Goal: Task Accomplishment & Management: Manage account settings

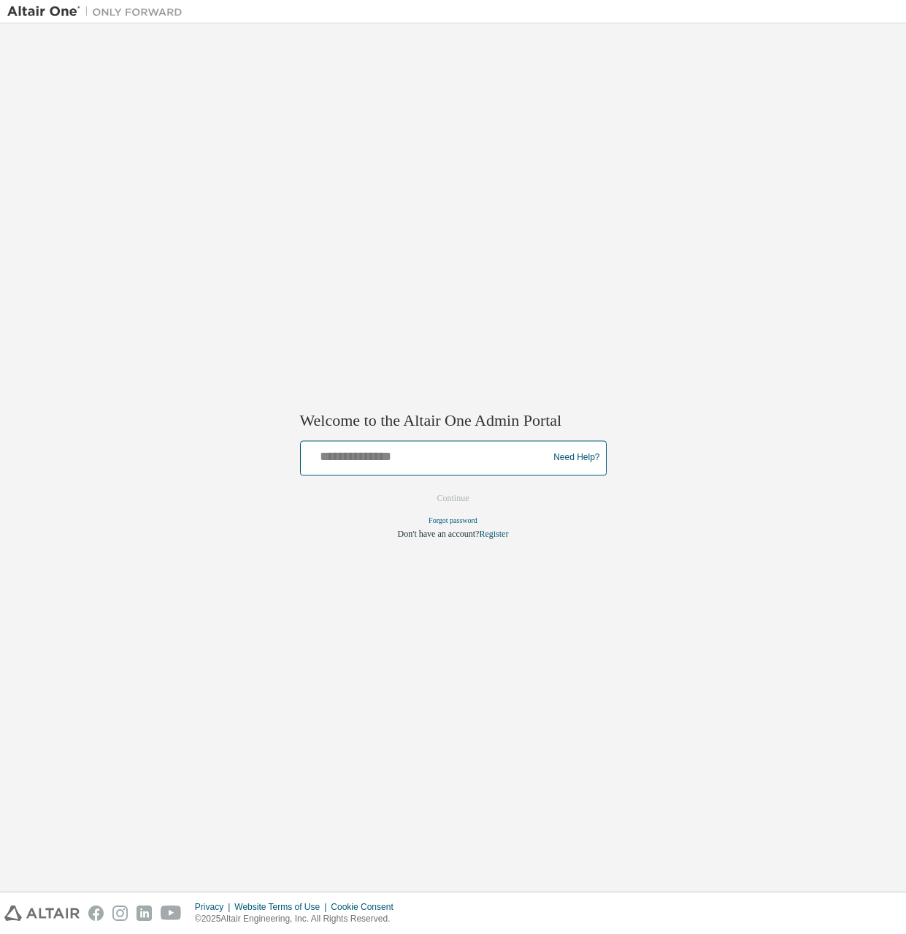
click at [340, 458] on input "text" at bounding box center [427, 454] width 240 height 21
type input "**********"
click at [463, 502] on button "Continue" at bounding box center [453, 498] width 63 height 22
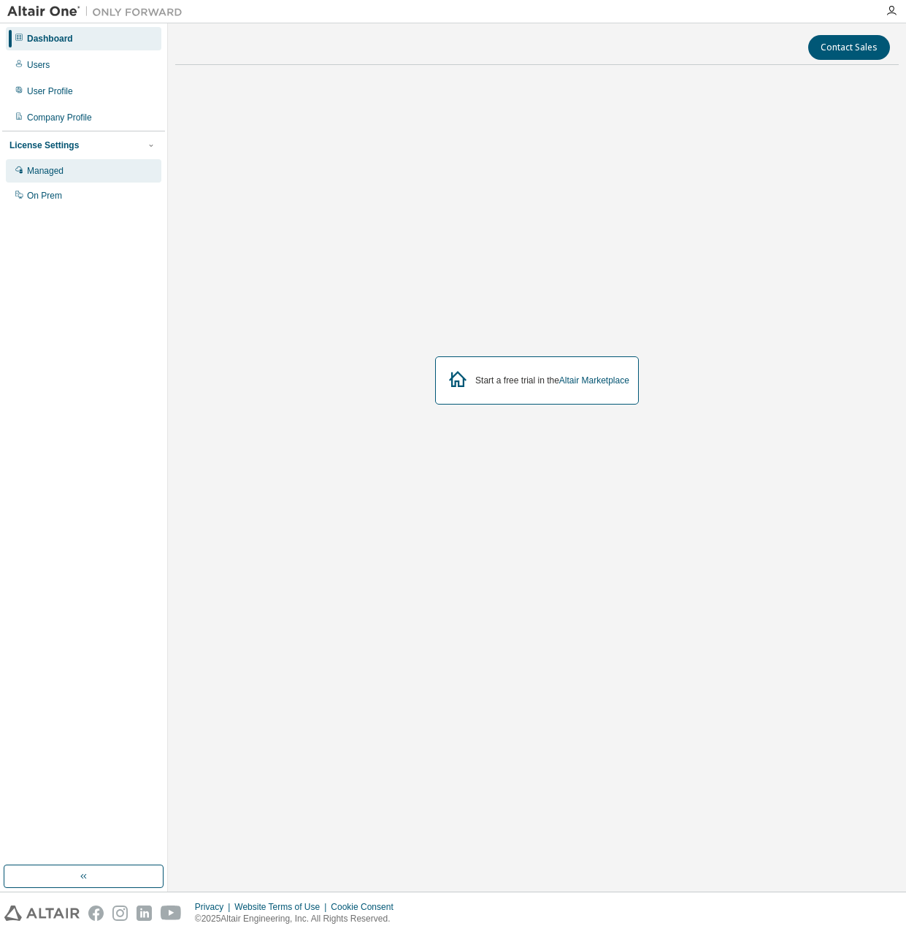
click at [53, 177] on div "Managed" at bounding box center [45, 171] width 37 height 12
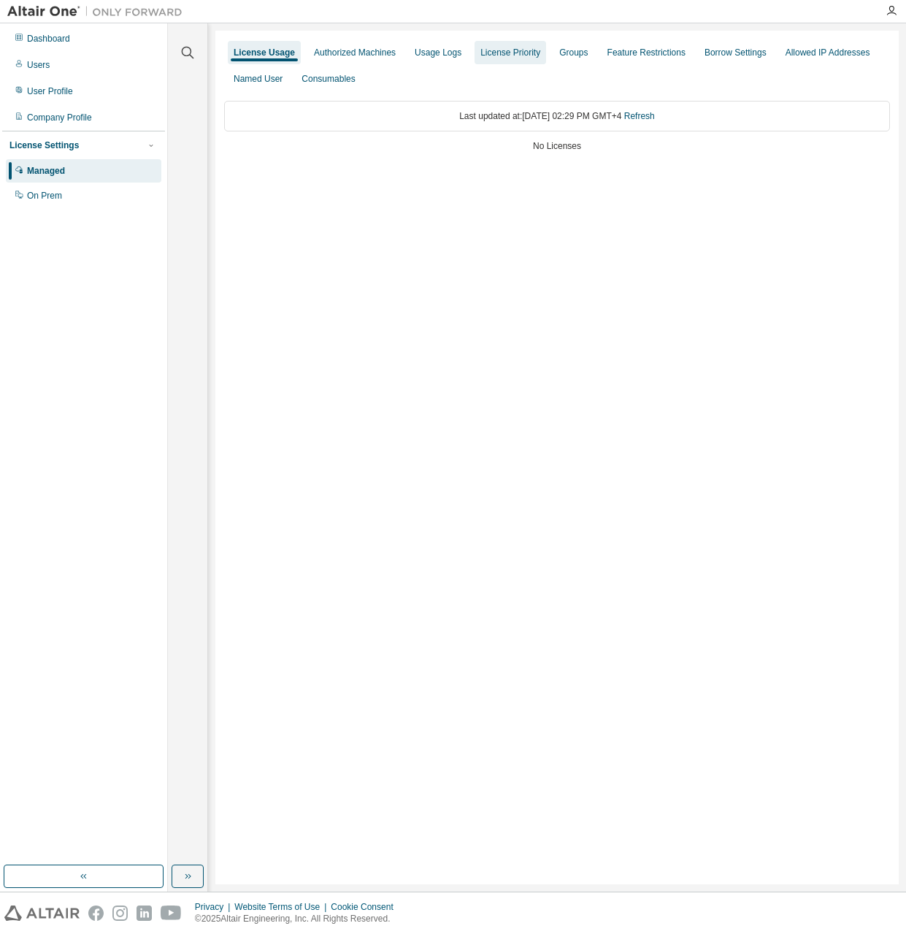
click at [521, 54] on div "License Priority" at bounding box center [511, 53] width 60 height 12
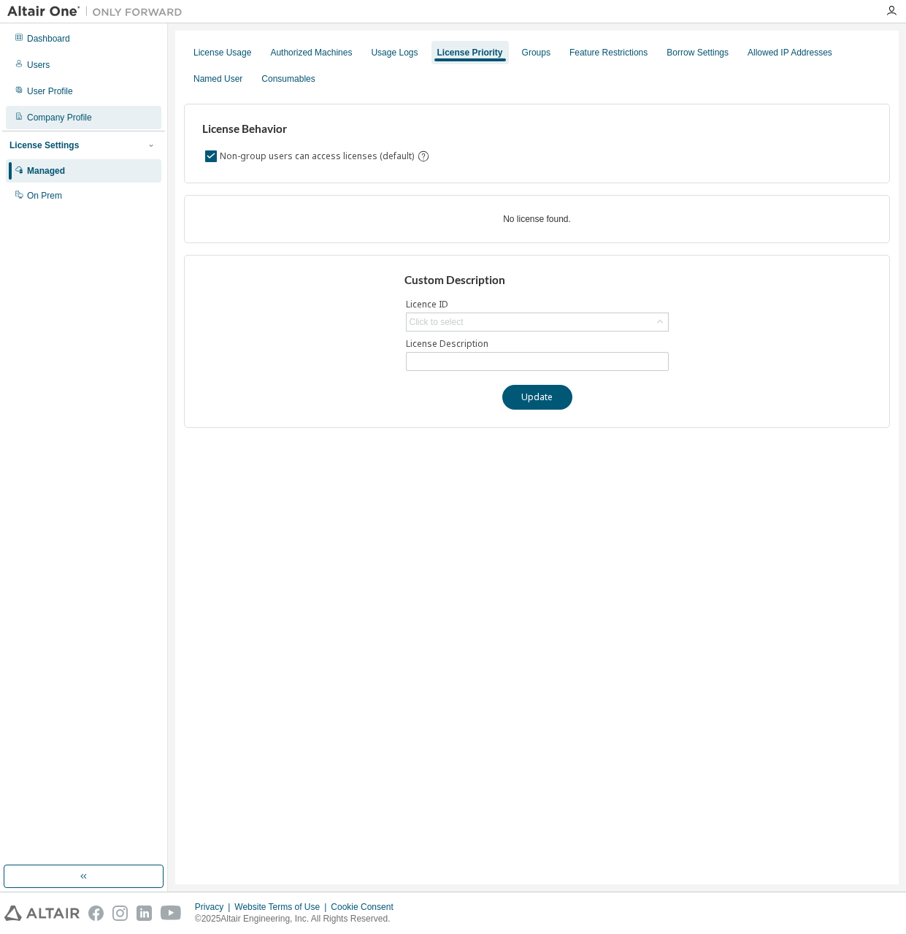
click at [73, 120] on div "Company Profile" at bounding box center [59, 118] width 65 height 12
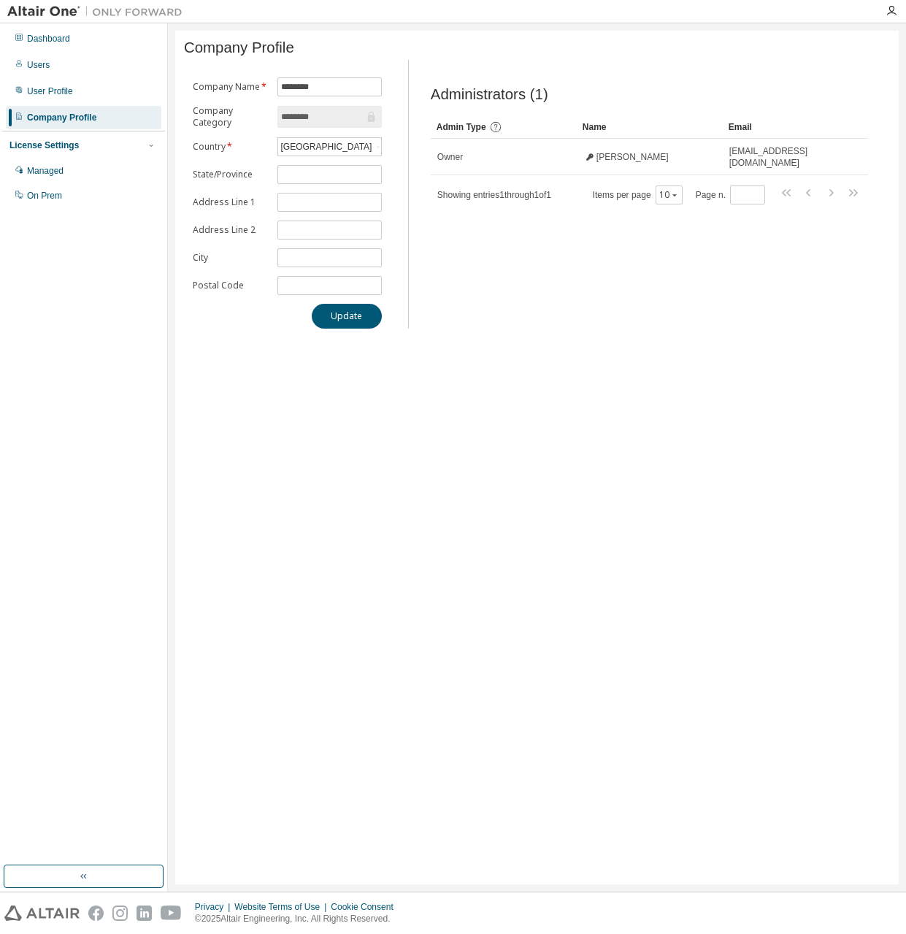
click at [75, 148] on div "License Settings" at bounding box center [83, 145] width 148 height 13
click at [41, 200] on div "On Prem" at bounding box center [44, 196] width 35 height 12
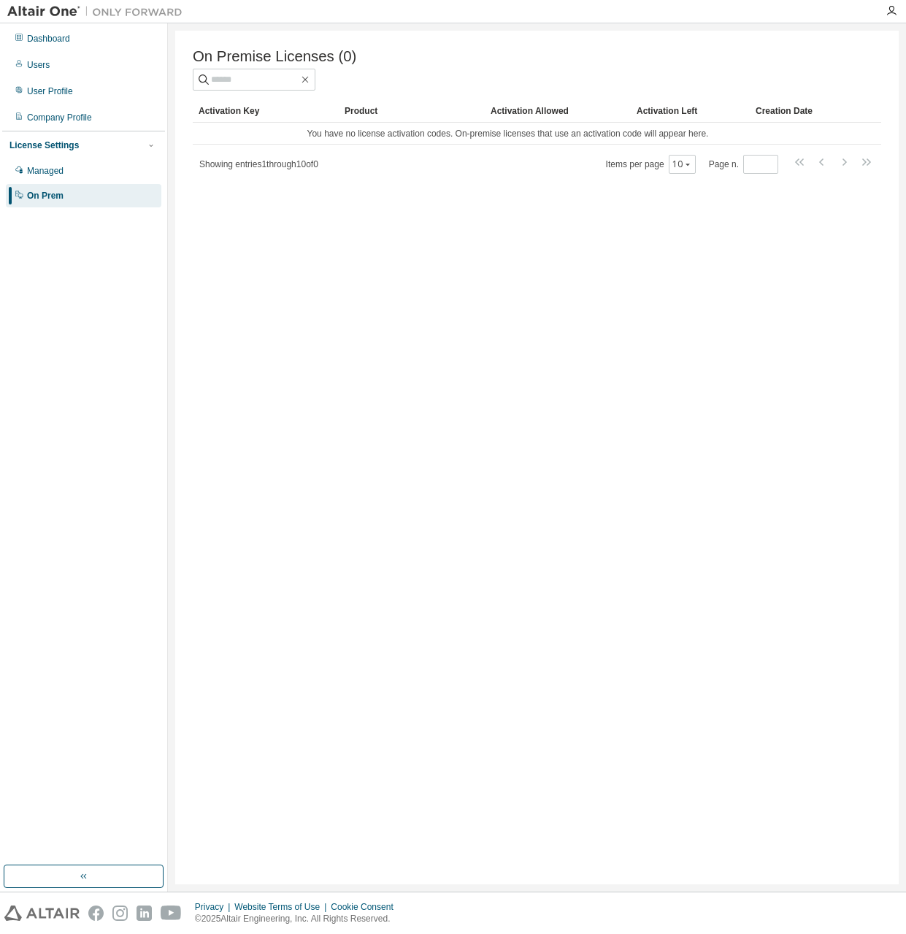
click at [212, 114] on div "Activation Key" at bounding box center [266, 110] width 134 height 23
click at [48, 170] on div "Managed" at bounding box center [45, 171] width 37 height 12
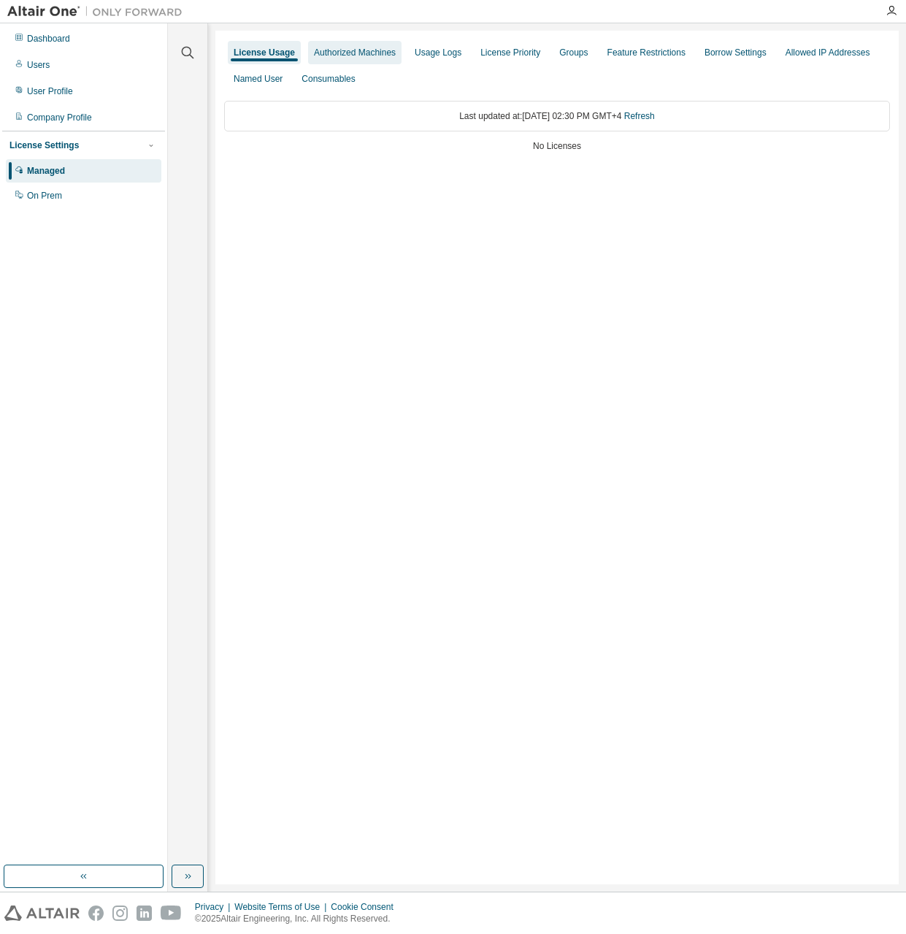
click at [348, 47] on div "Authorized Machines" at bounding box center [355, 53] width 82 height 12
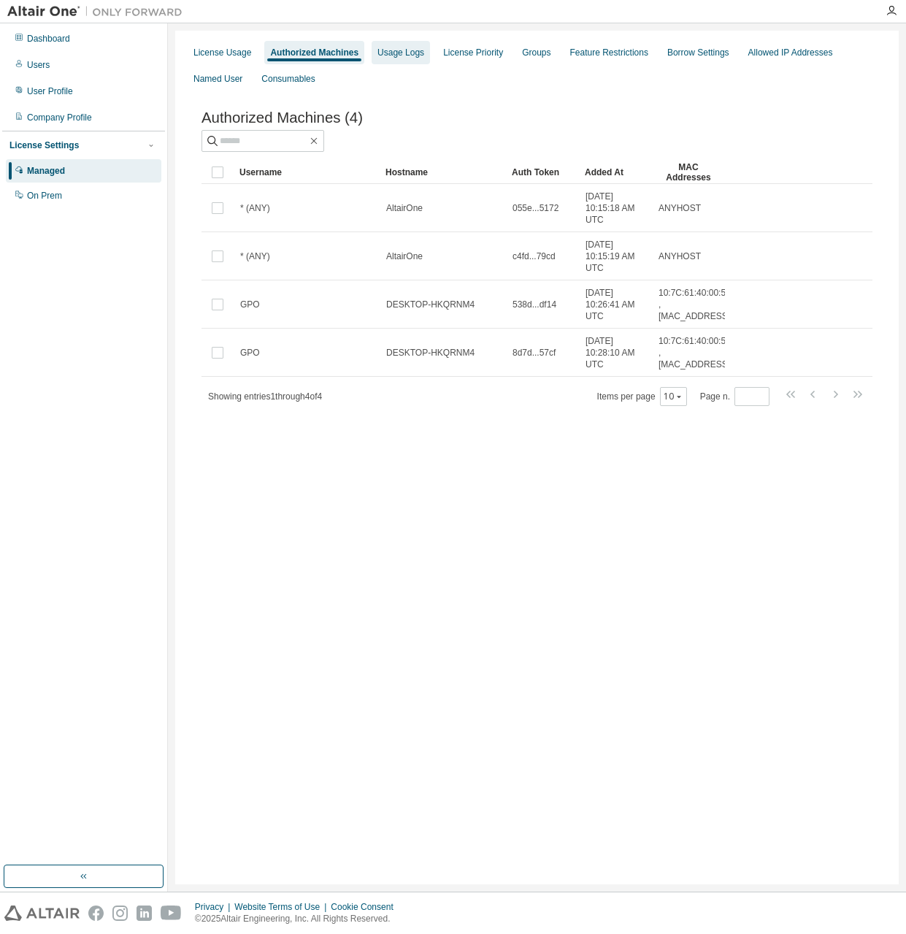
click at [395, 56] on div "Usage Logs" at bounding box center [401, 53] width 47 height 12
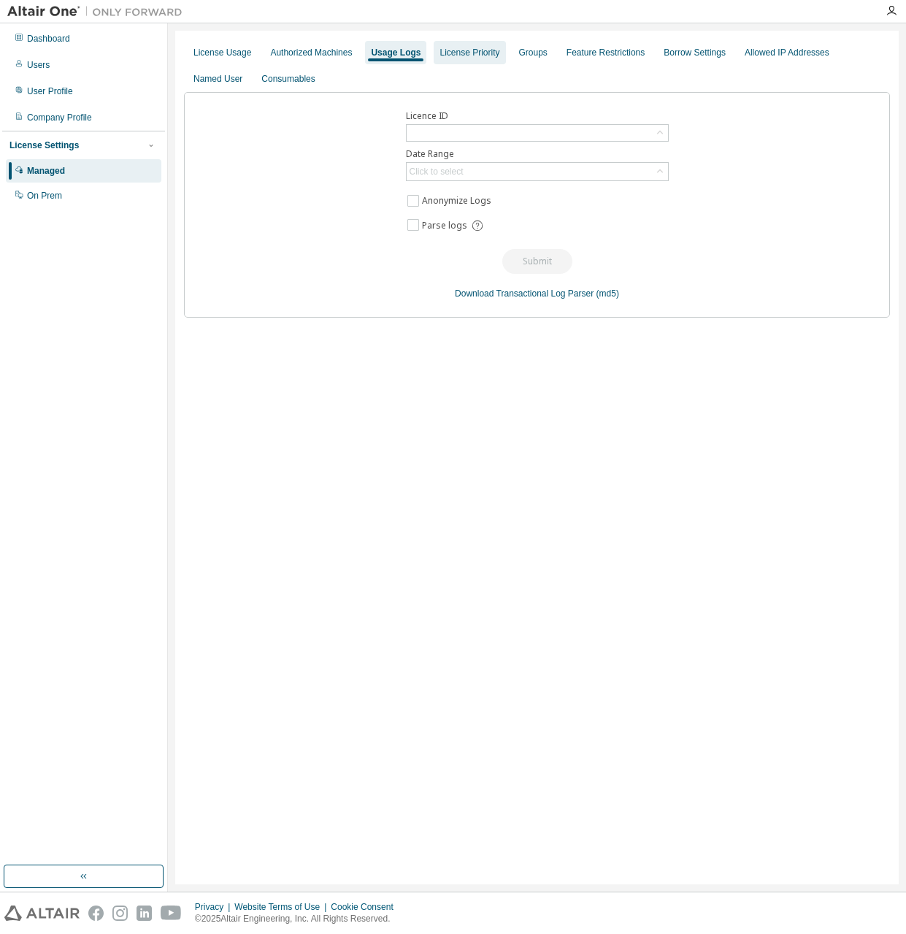
click at [456, 50] on div "License Priority" at bounding box center [470, 53] width 60 height 12
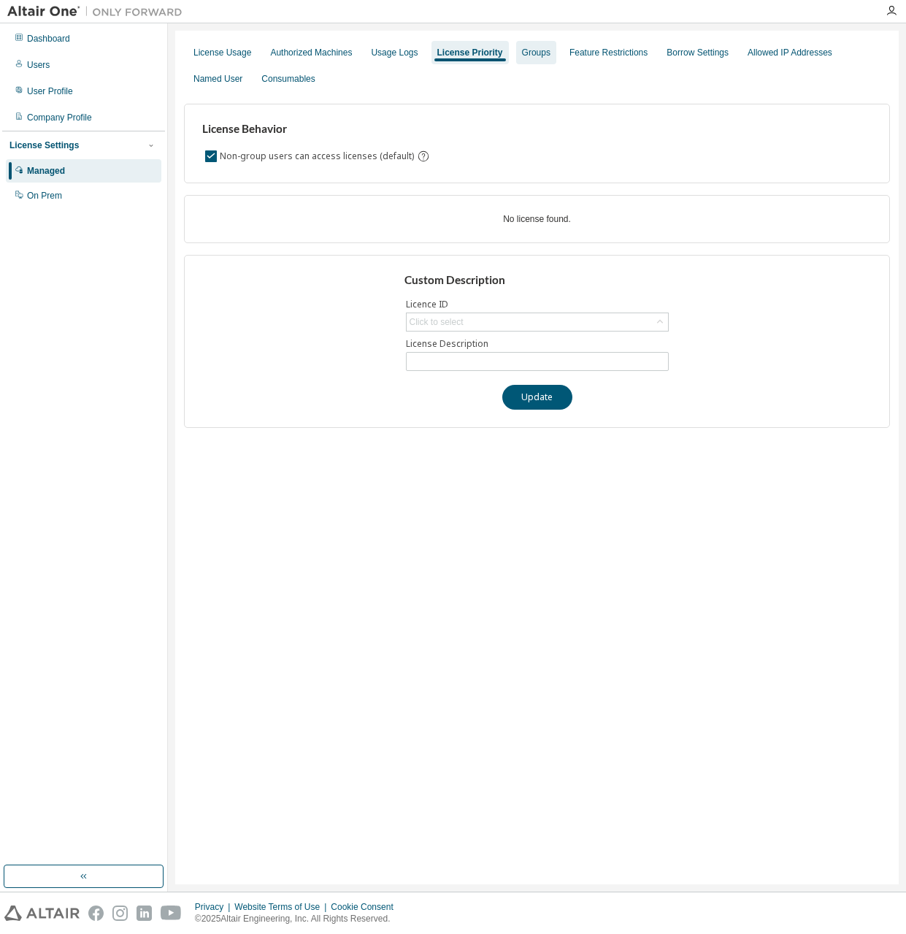
click at [524, 63] on div "Groups" at bounding box center [536, 52] width 40 height 23
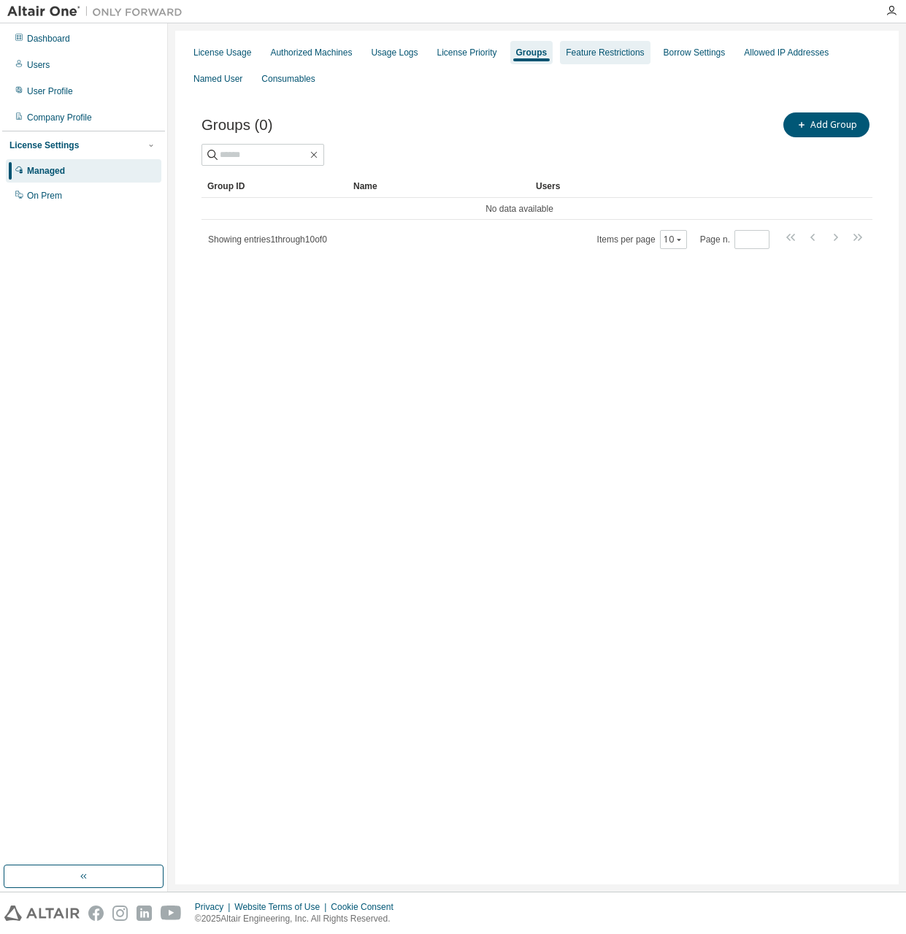
click at [566, 51] on div "Feature Restrictions" at bounding box center [605, 53] width 78 height 12
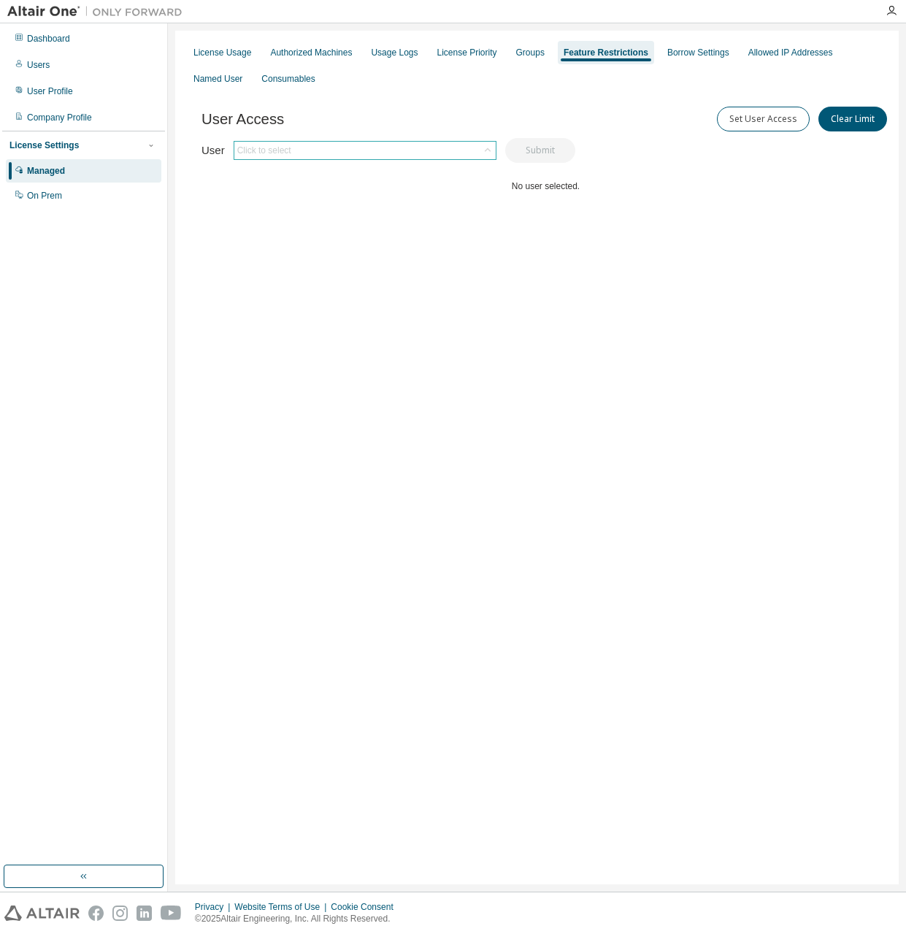
click at [484, 151] on icon at bounding box center [487, 150] width 6 height 4
click at [446, 196] on li "[EMAIL_ADDRESS][DOMAIN_NAME]" at bounding box center [363, 191] width 259 height 19
click at [541, 152] on button "Submit" at bounding box center [540, 150] width 70 height 25
click at [540, 153] on button "Submit" at bounding box center [540, 150] width 70 height 25
click at [540, 149] on button "Submit" at bounding box center [540, 150] width 70 height 25
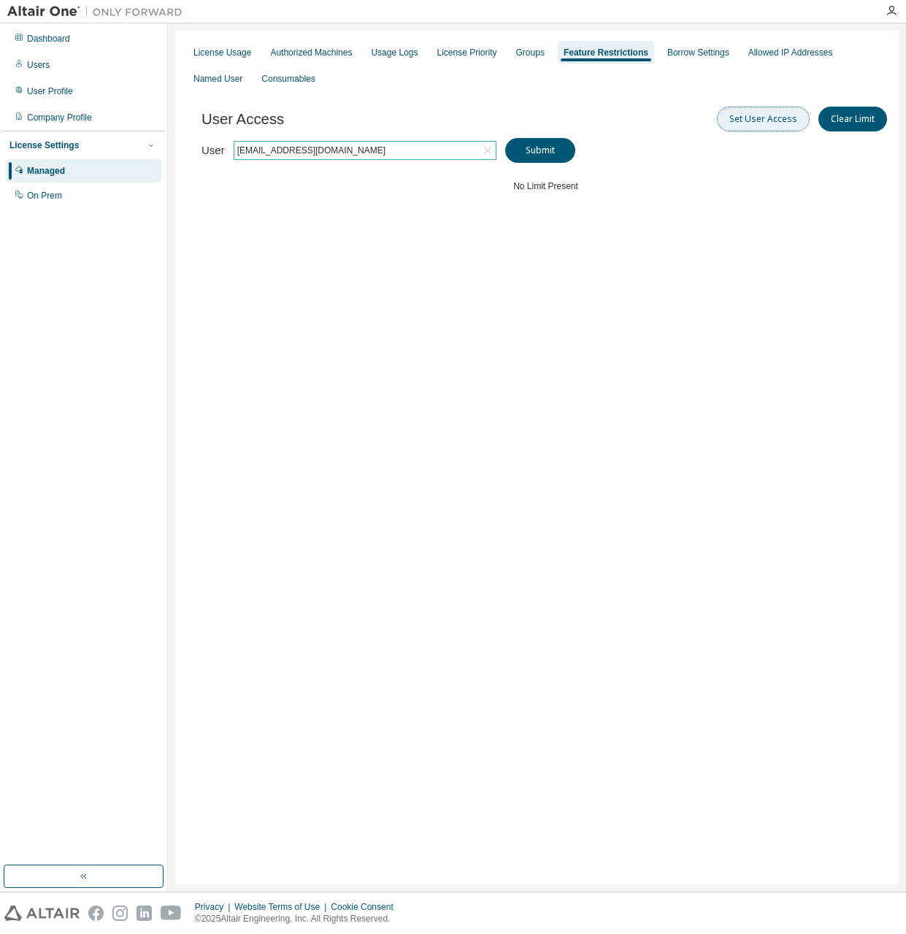
click at [776, 118] on button "Set User Access" at bounding box center [763, 119] width 93 height 25
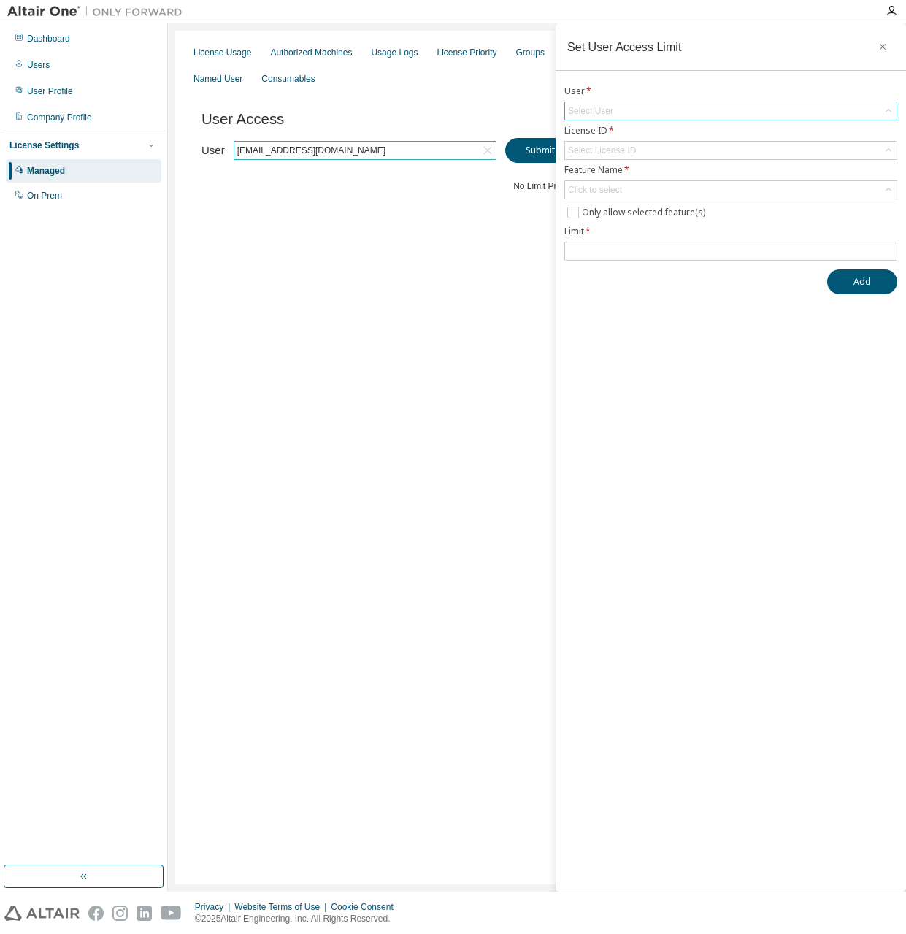
click at [663, 110] on div "Select User" at bounding box center [731, 111] width 332 height 18
click at [652, 150] on li "[EMAIL_ADDRESS][DOMAIN_NAME]" at bounding box center [730, 151] width 329 height 19
click at [645, 150] on div "Select License ID" at bounding box center [731, 151] width 332 height 18
click at [887, 46] on icon "button" at bounding box center [883, 47] width 10 height 12
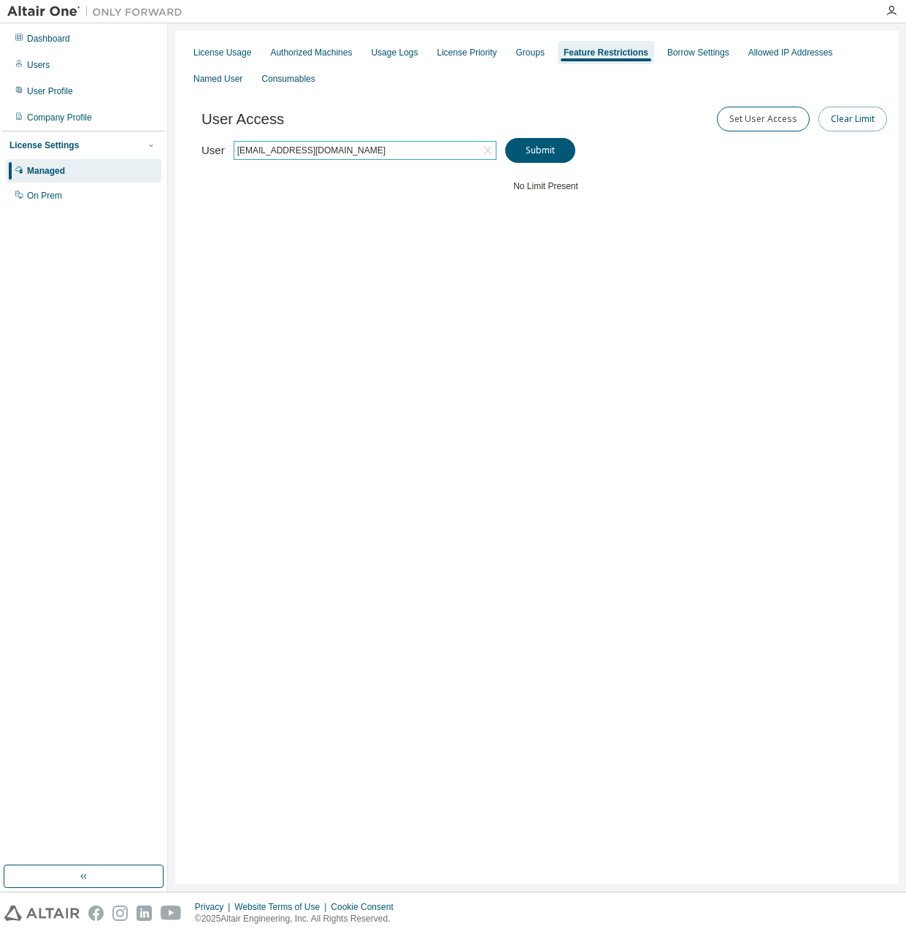
click at [857, 124] on button "Clear Limit" at bounding box center [853, 119] width 69 height 25
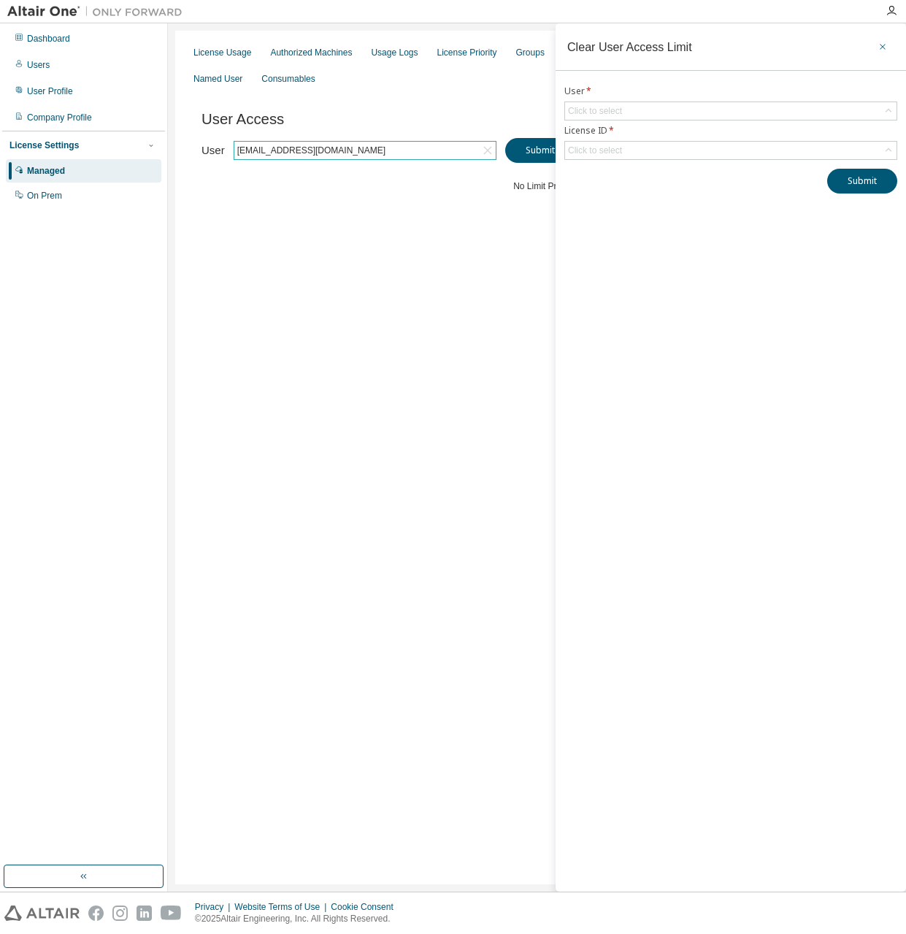
click at [887, 46] on icon "button" at bounding box center [883, 47] width 10 height 12
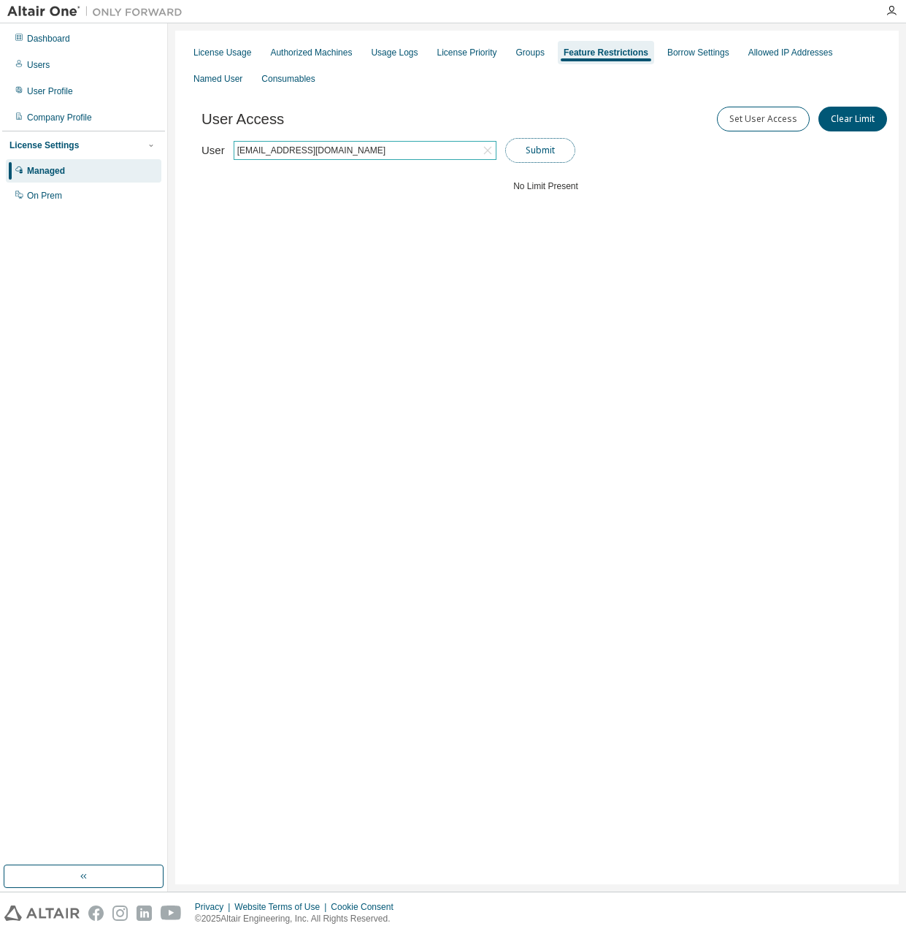
click at [549, 147] on button "Submit" at bounding box center [540, 150] width 70 height 25
click at [669, 57] on div "Borrow Settings" at bounding box center [699, 53] width 62 height 12
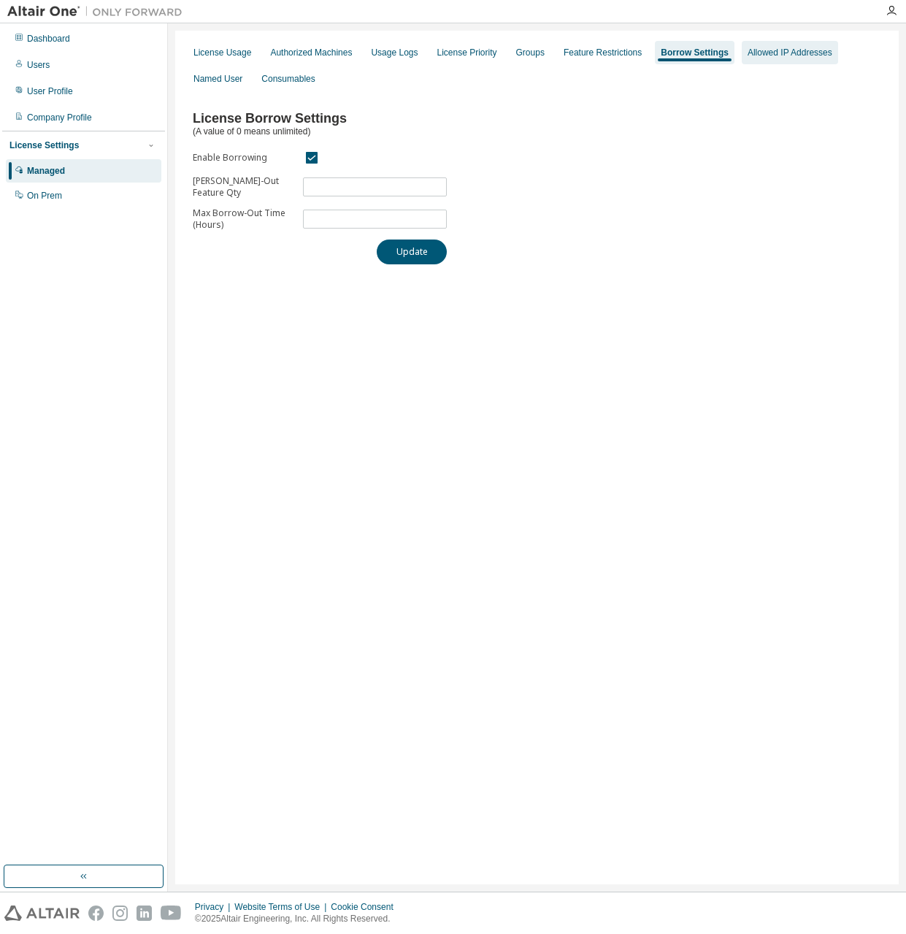
click at [760, 55] on div "Allowed IP Addresses" at bounding box center [790, 53] width 85 height 12
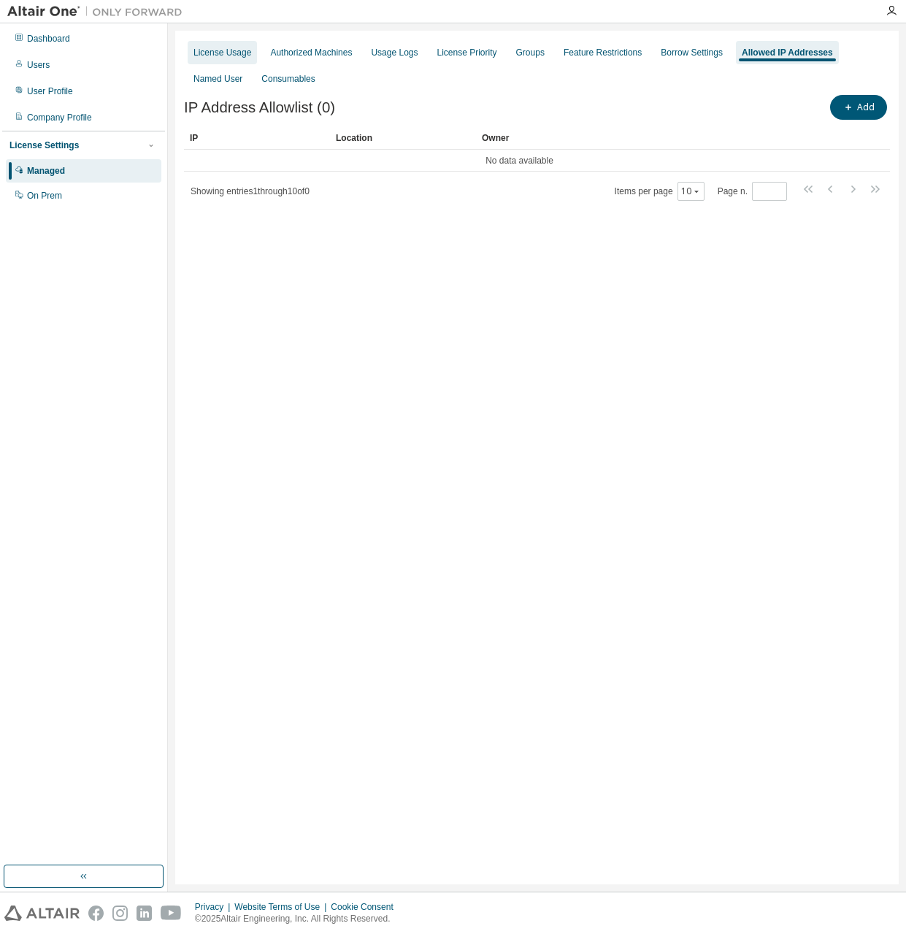
click at [194, 53] on div "License Usage" at bounding box center [223, 53] width 58 height 12
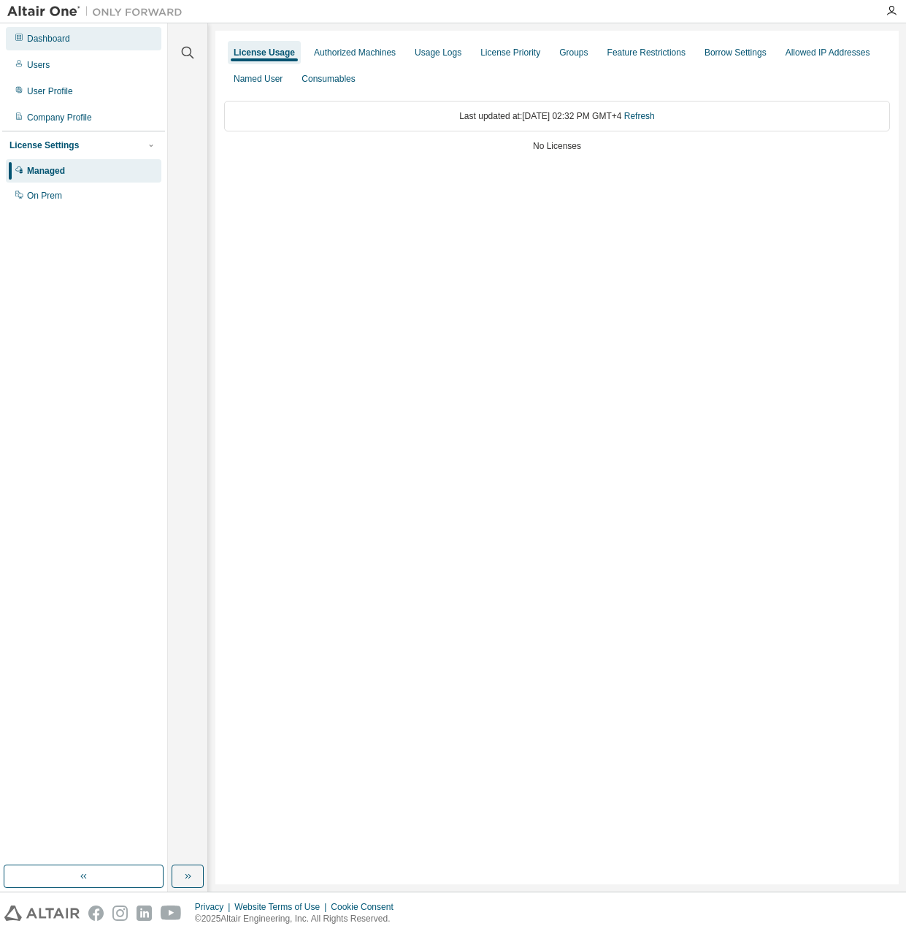
click at [37, 31] on div "Dashboard" at bounding box center [84, 38] width 156 height 23
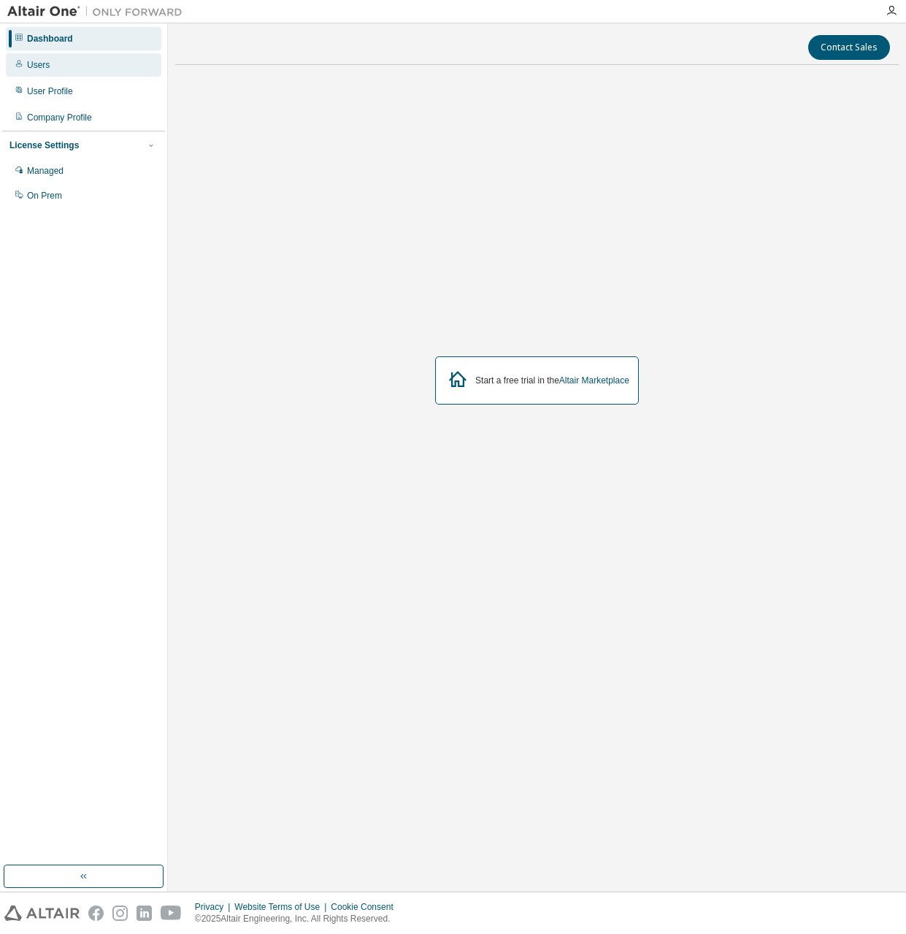
click at [34, 72] on div "Users" at bounding box center [84, 64] width 156 height 23
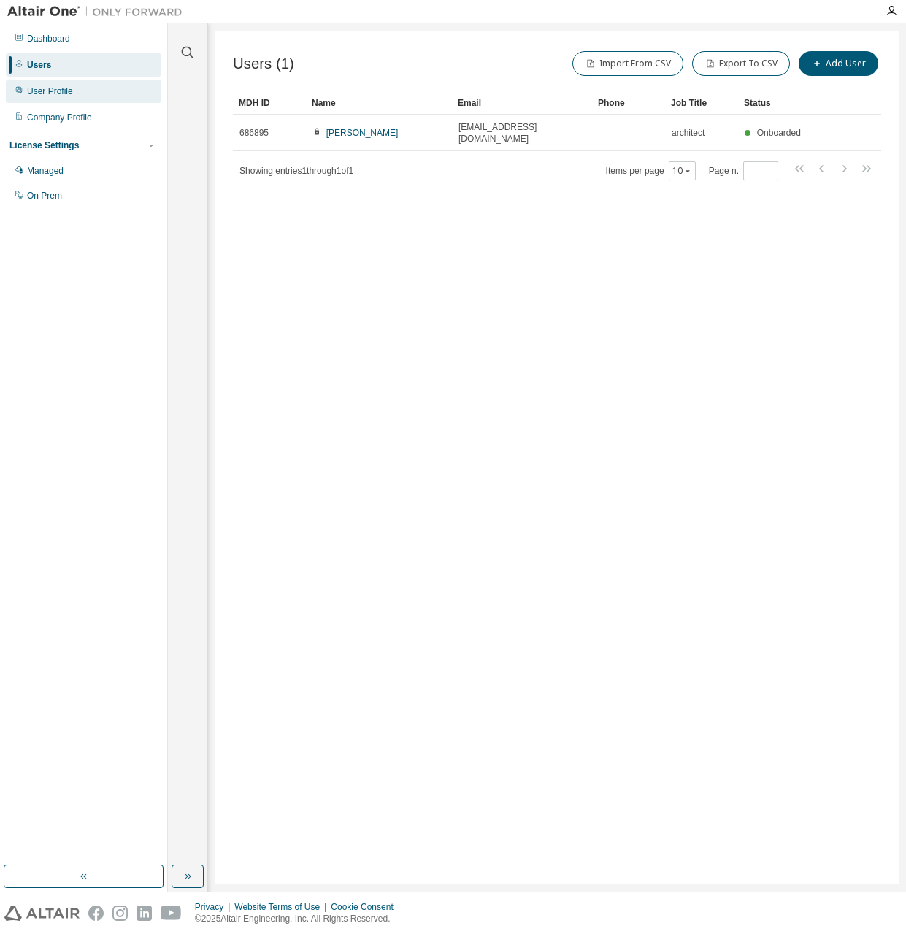
click at [67, 91] on div "User Profile" at bounding box center [50, 91] width 46 height 12
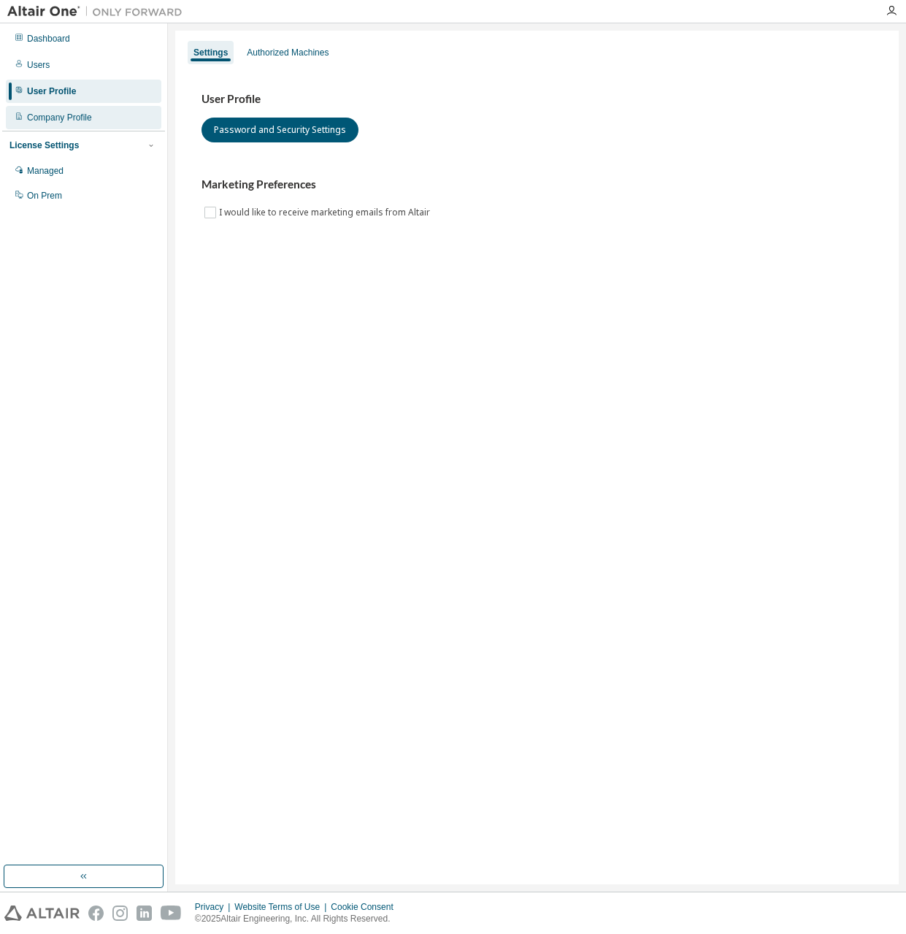
click at [65, 121] on div "Company Profile" at bounding box center [59, 118] width 65 height 12
